Goal: Navigation & Orientation: Understand site structure

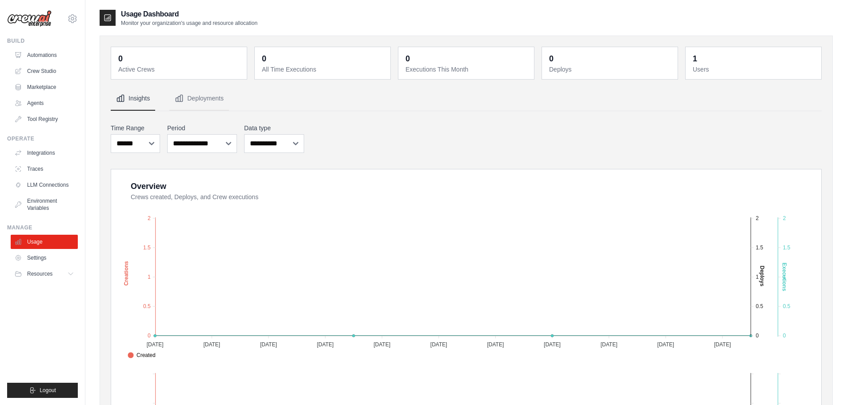
click at [68, 18] on icon at bounding box center [72, 18] width 11 height 11
click at [67, 40] on div "[EMAIL_ADDRESS][DOMAIN_NAME]" at bounding box center [72, 38] width 64 height 9
click at [59, 55] on link "Settings" at bounding box center [72, 60] width 78 height 16
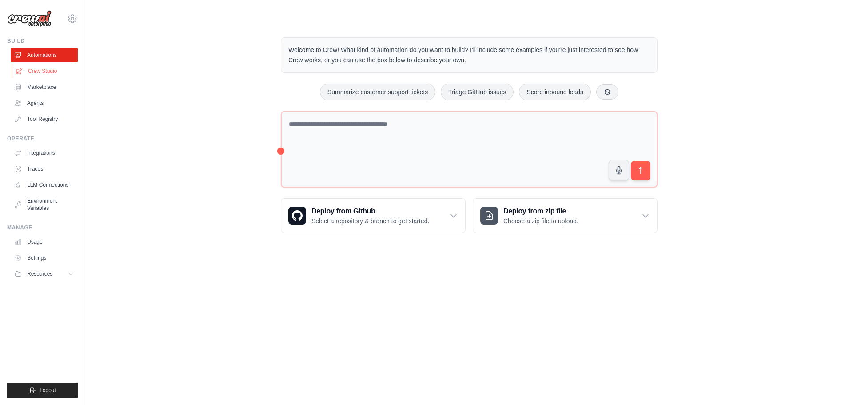
click at [44, 72] on link "Crew Studio" at bounding box center [45, 71] width 67 height 14
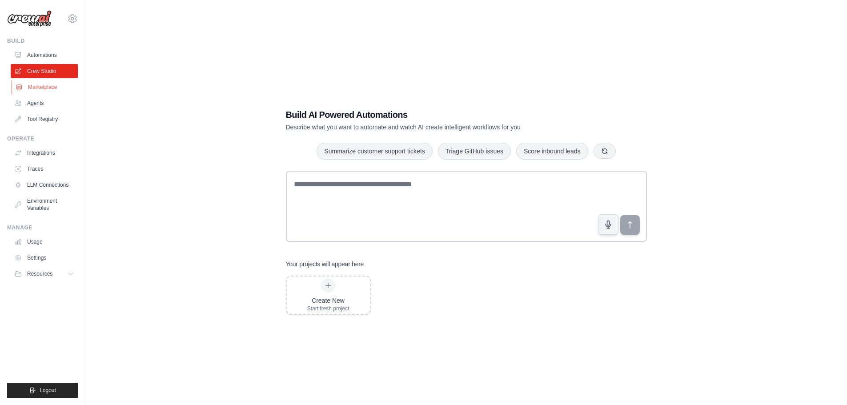
click at [38, 91] on link "Marketplace" at bounding box center [45, 87] width 67 height 14
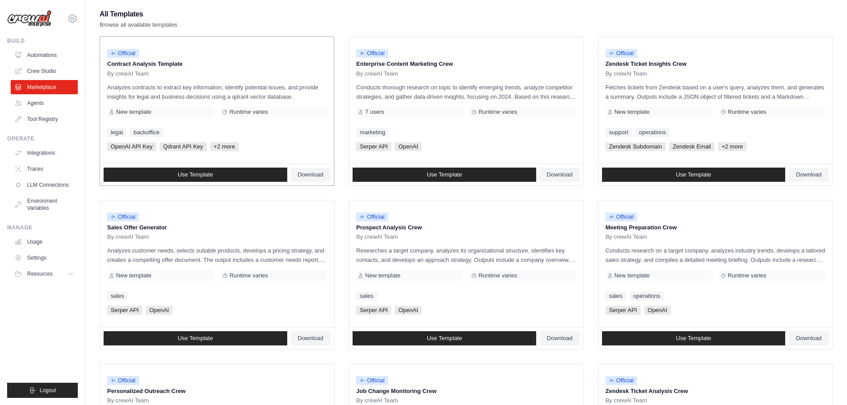
drag, startPoint x: 322, startPoint y: 121, endPoint x: 323, endPoint y: 166, distance: 44.9
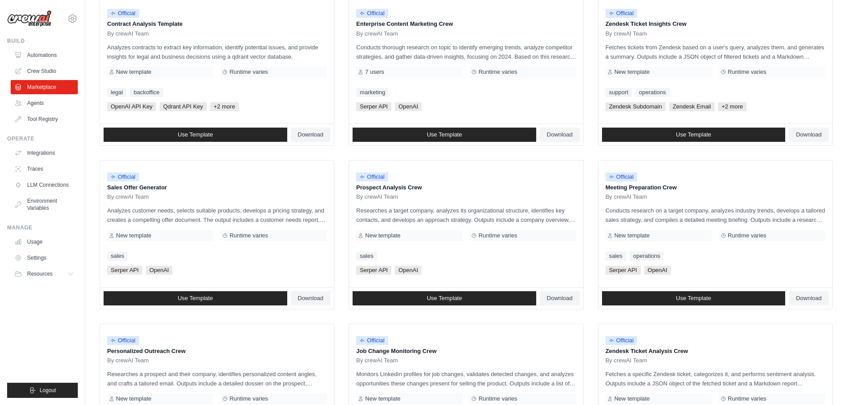
drag, startPoint x: 343, startPoint y: 192, endPoint x: 348, endPoint y: 181, distance: 12.0
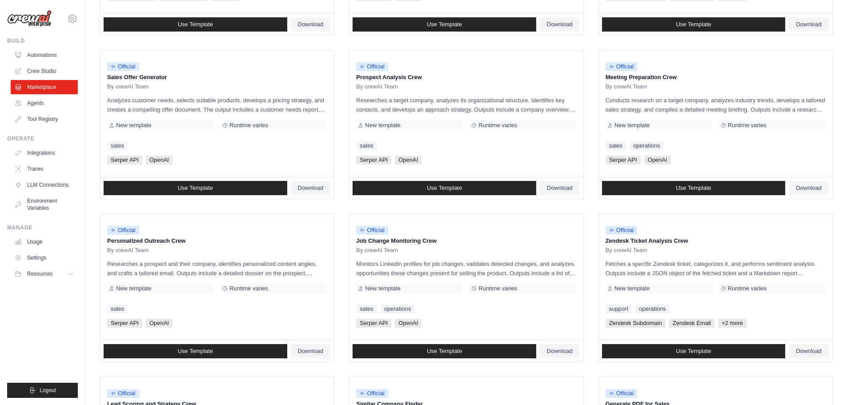
drag, startPoint x: 348, startPoint y: 181, endPoint x: 348, endPoint y: 217, distance: 36.0
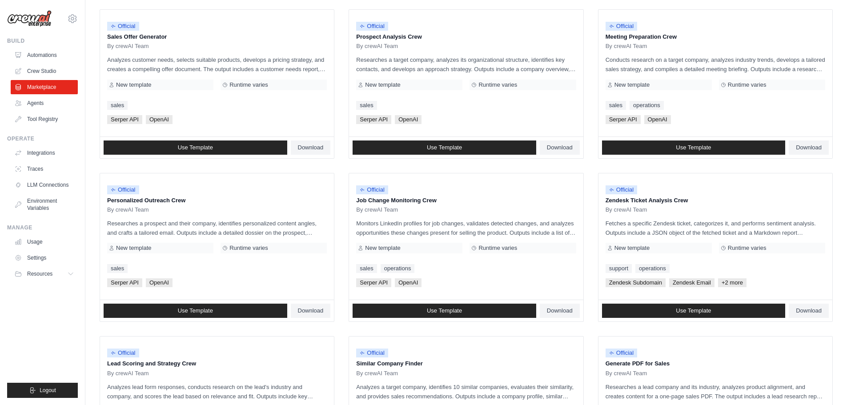
scroll to position [295, 0]
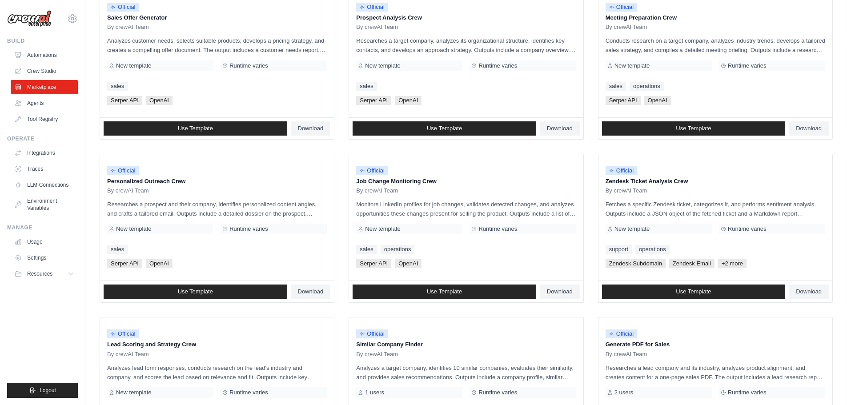
drag, startPoint x: 344, startPoint y: 193, endPoint x: 336, endPoint y: 215, distance: 23.6
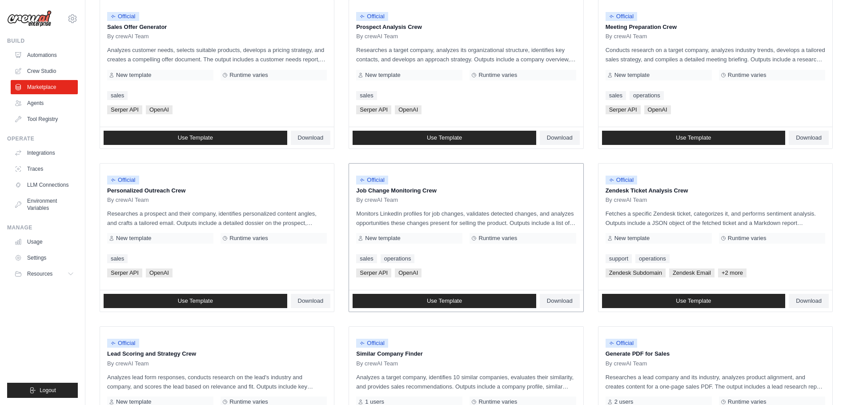
scroll to position [275, 0]
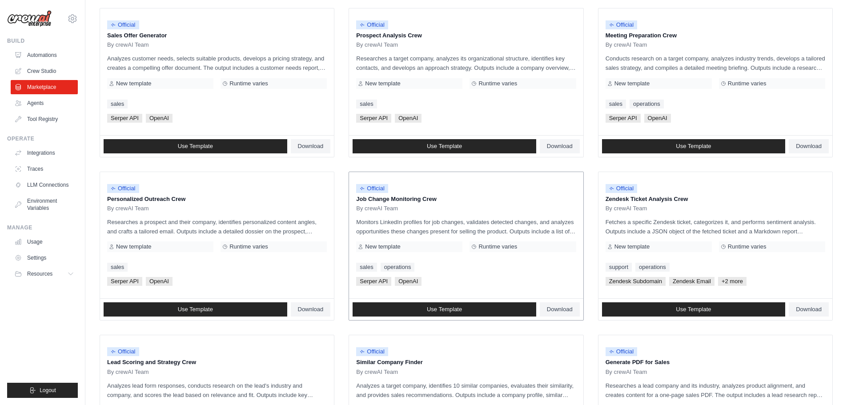
drag, startPoint x: 361, startPoint y: 203, endPoint x: 361, endPoint y: 184, distance: 19.1
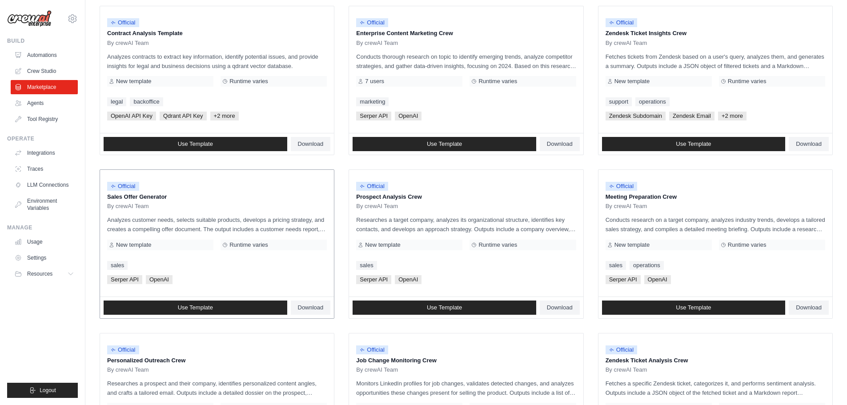
scroll to position [24, 0]
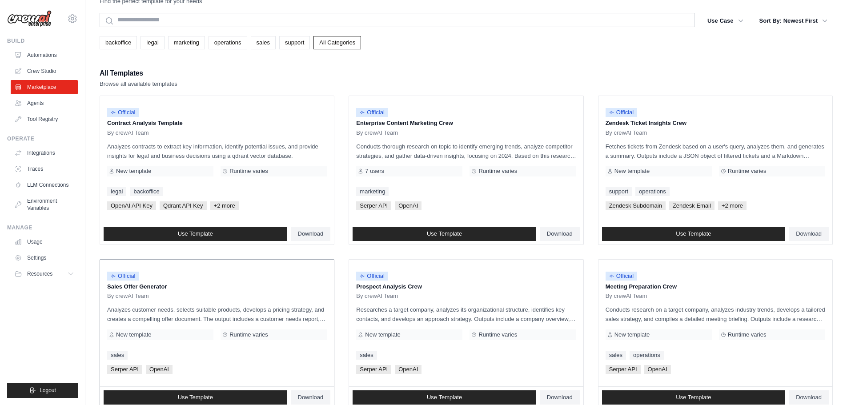
drag, startPoint x: 241, startPoint y: 209, endPoint x: 244, endPoint y: 152, distance: 57.0
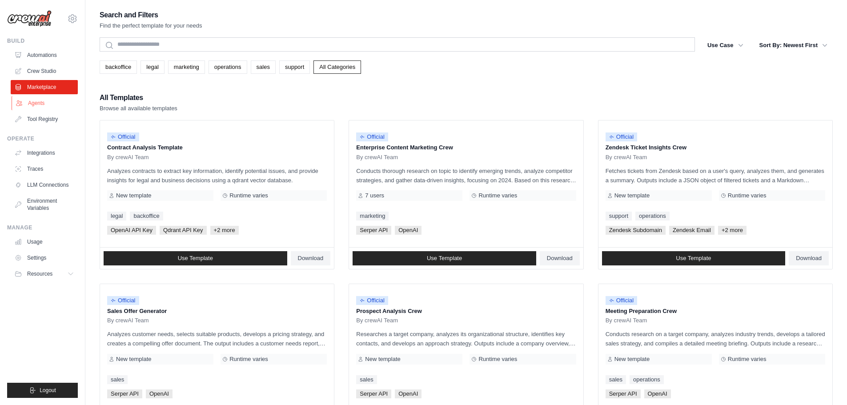
click at [36, 100] on link "Agents" at bounding box center [45, 103] width 67 height 14
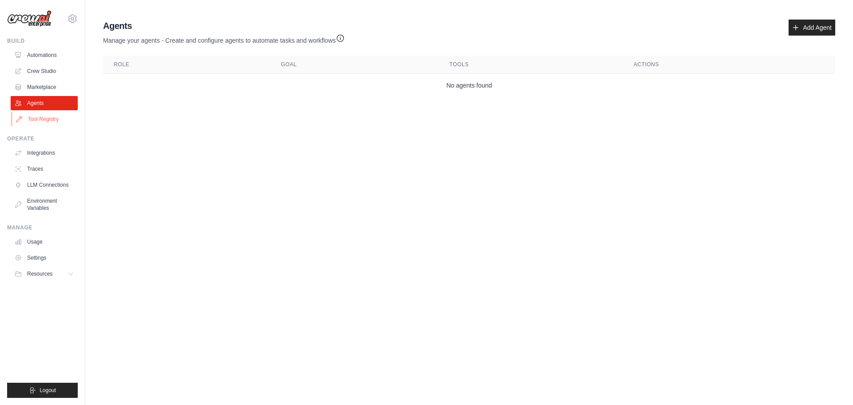
click at [40, 122] on link "Tool Registry" at bounding box center [45, 119] width 67 height 14
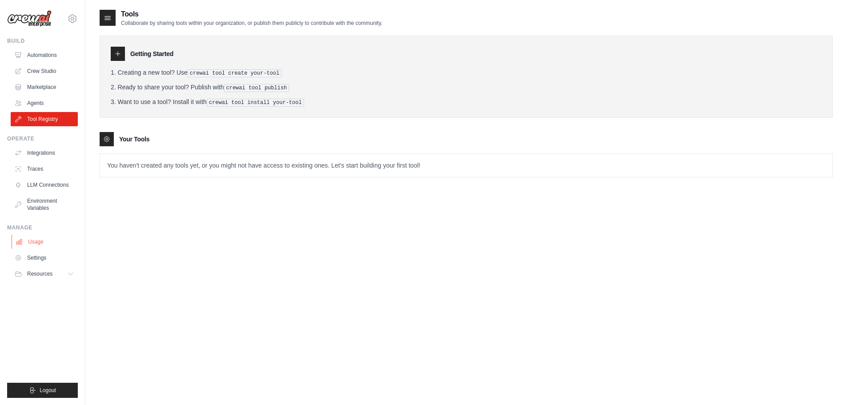
click at [37, 239] on link "Usage" at bounding box center [45, 242] width 67 height 14
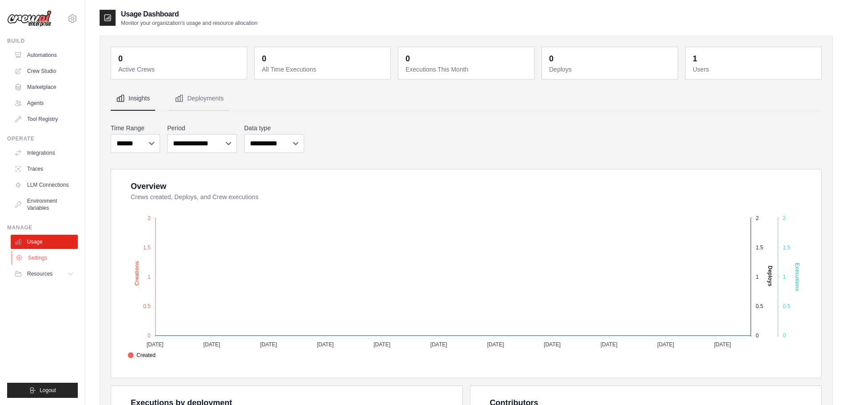
click at [36, 258] on link "Settings" at bounding box center [45, 258] width 67 height 14
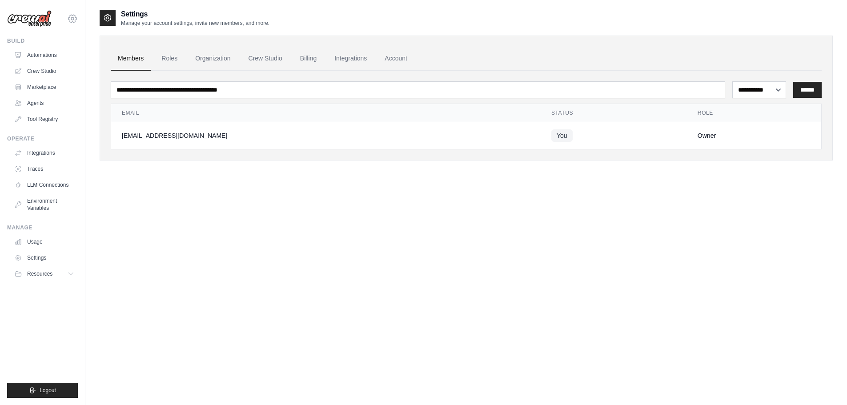
click at [69, 17] on icon at bounding box center [72, 19] width 8 height 8
click at [661, 28] on div "**********" at bounding box center [466, 94] width 733 height 134
